Goal: Task Accomplishment & Management: Manage account settings

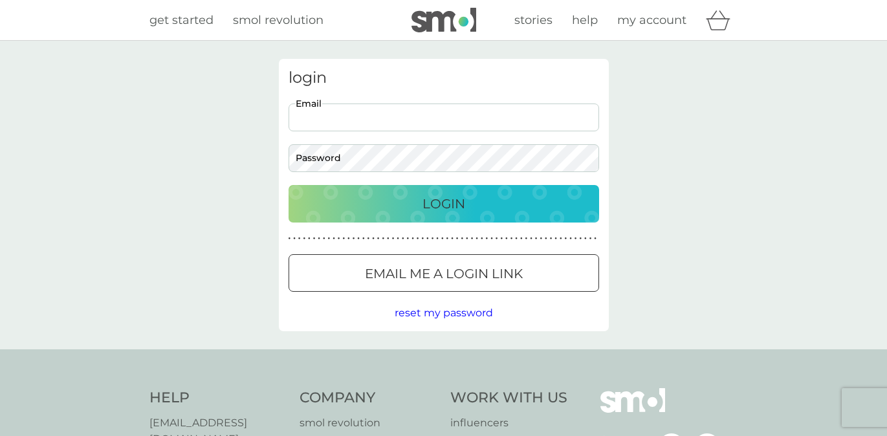
click at [375, 124] on input "Email" at bounding box center [444, 118] width 311 height 28
type input "sophie.henson@discover.ai"
click at [289, 185] on button "Login" at bounding box center [444, 204] width 311 height 38
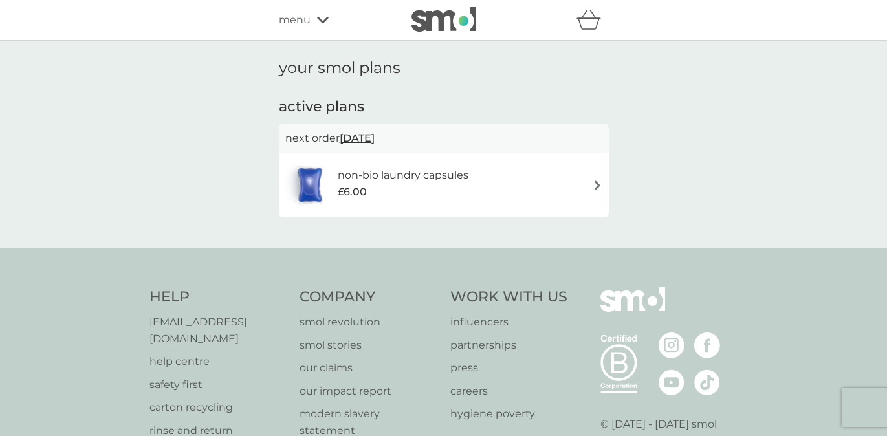
click at [509, 169] on div "non-bio laundry capsules £6.00" at bounding box center [443, 184] width 317 height 45
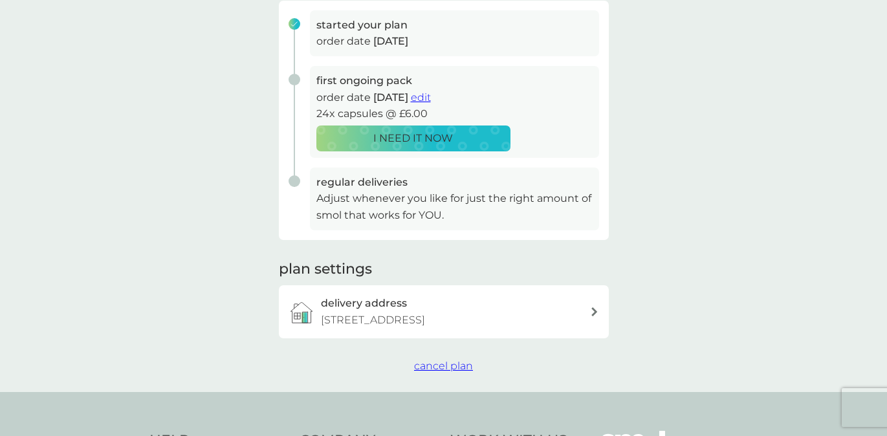
scroll to position [206, 0]
click at [433, 367] on span "cancel plan" at bounding box center [443, 365] width 59 height 12
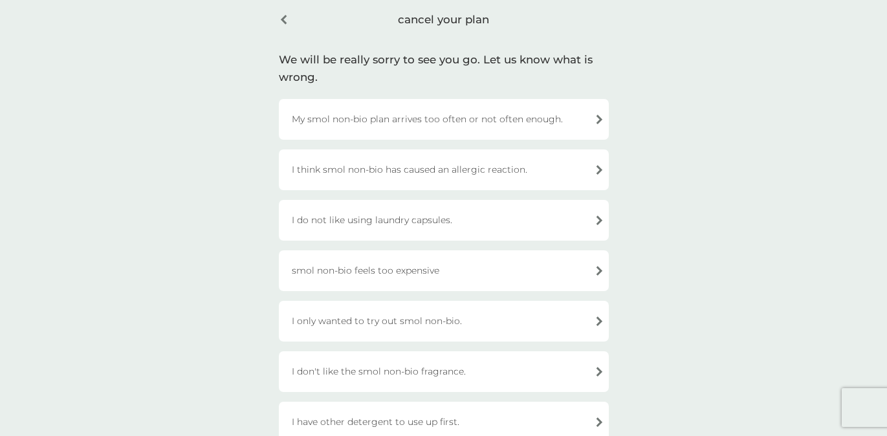
scroll to position [55, 0]
click at [467, 179] on div "I think smol non-bio has caused an allergic reaction." at bounding box center [444, 169] width 330 height 41
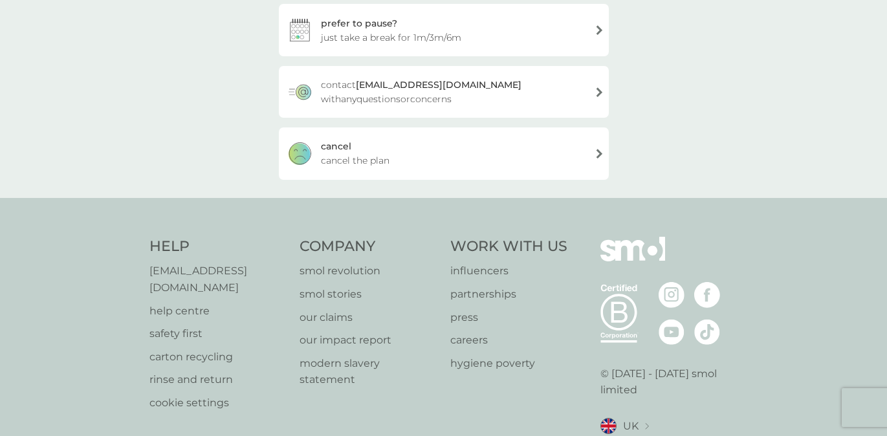
scroll to position [319, 0]
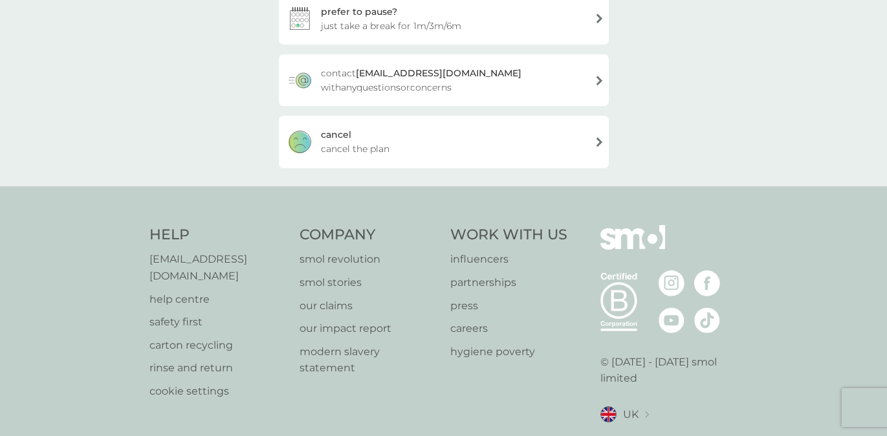
click at [442, 142] on div "[PERSON_NAME] the plan" at bounding box center [444, 142] width 330 height 52
